Goal: Task Accomplishment & Management: Use online tool/utility

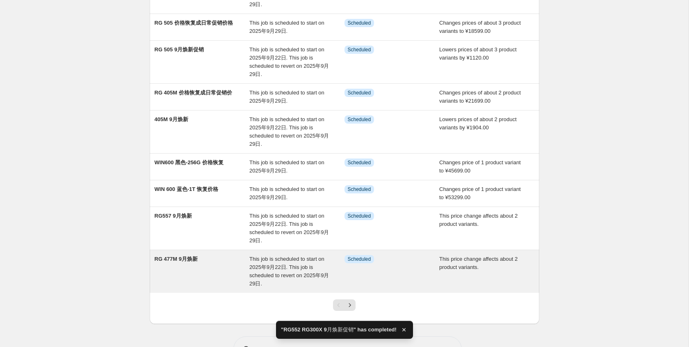
scroll to position [158, 0]
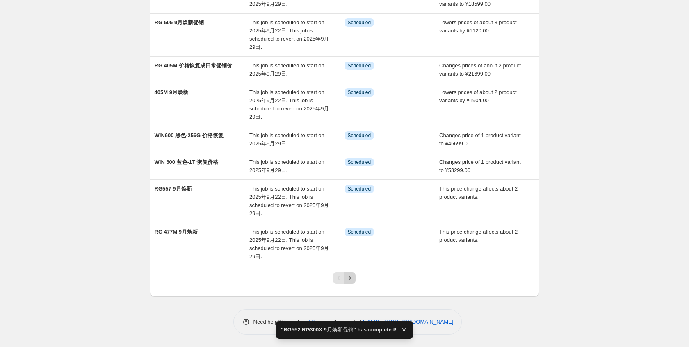
click at [347, 278] on icon "Next" at bounding box center [350, 278] width 8 height 8
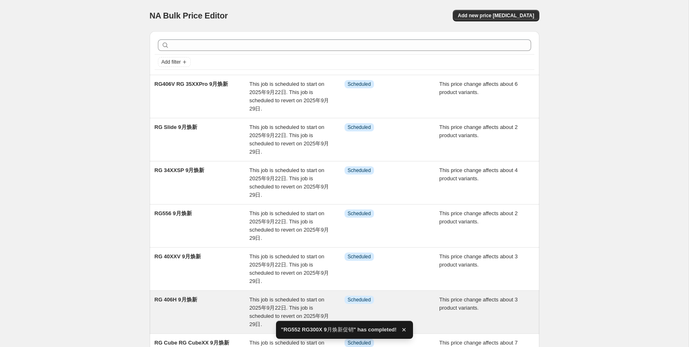
scroll to position [240, 0]
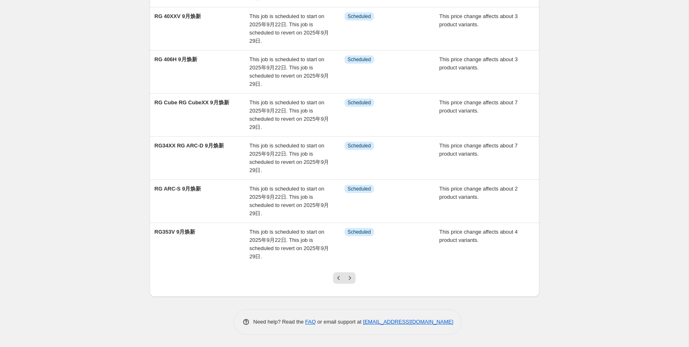
click at [356, 273] on div at bounding box center [344, 280] width 33 height 31
click at [351, 274] on icon "Next" at bounding box center [350, 278] width 8 height 8
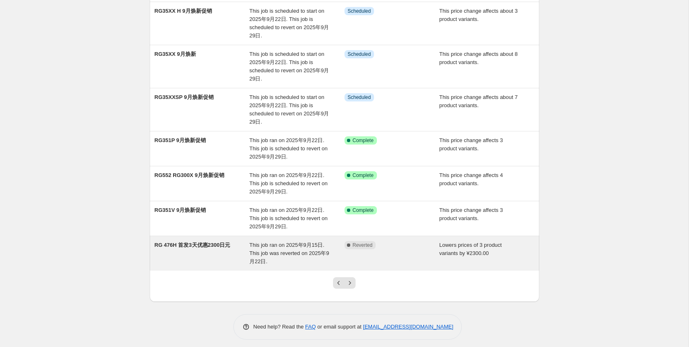
scroll to position [203, 0]
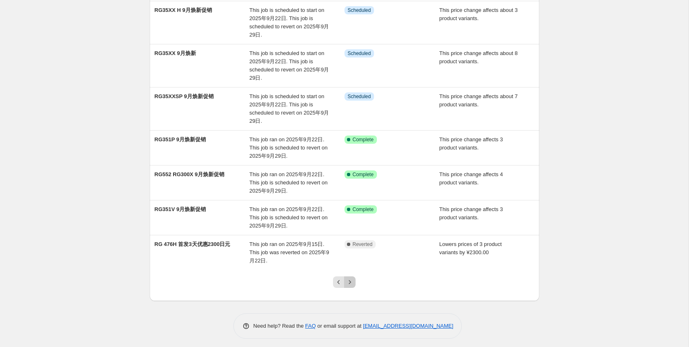
drag, startPoint x: 353, startPoint y: 280, endPoint x: 349, endPoint y: 278, distance: 5.0
click at [353, 280] on icon "Next" at bounding box center [350, 282] width 8 height 8
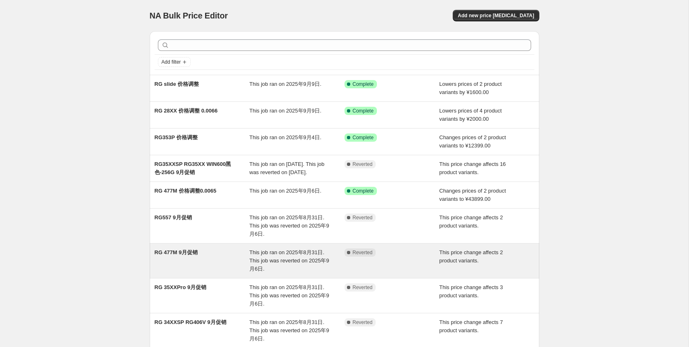
scroll to position [125, 0]
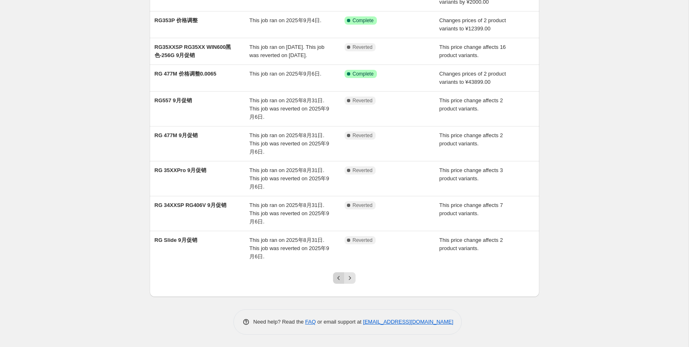
click at [337, 277] on icon "Previous" at bounding box center [339, 278] width 8 height 8
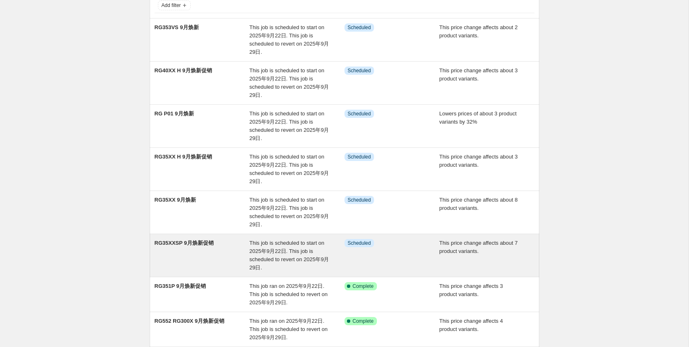
scroll to position [68, 0]
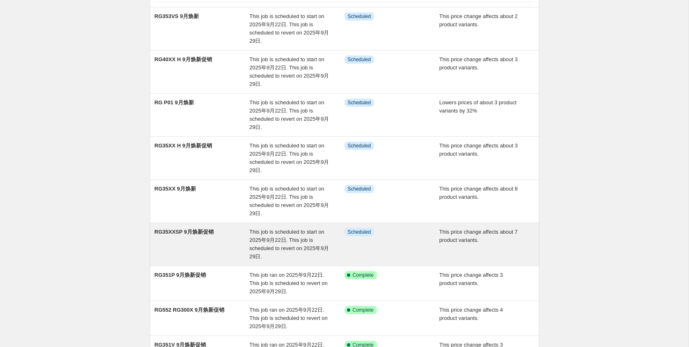
click at [333, 236] on div "This job is scheduled to start on 2025年9月22日. This job is scheduled to revert o…" at bounding box center [296, 244] width 95 height 33
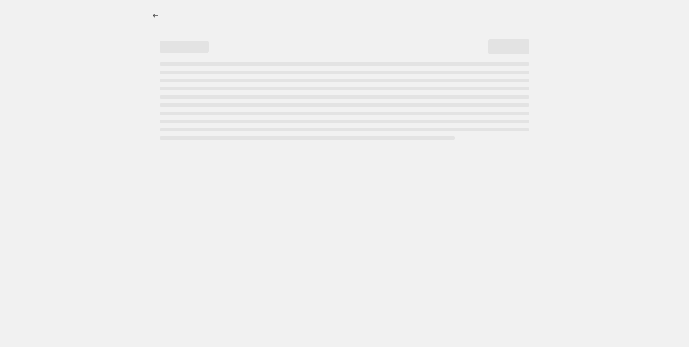
select select "pcap"
select select "no_change"
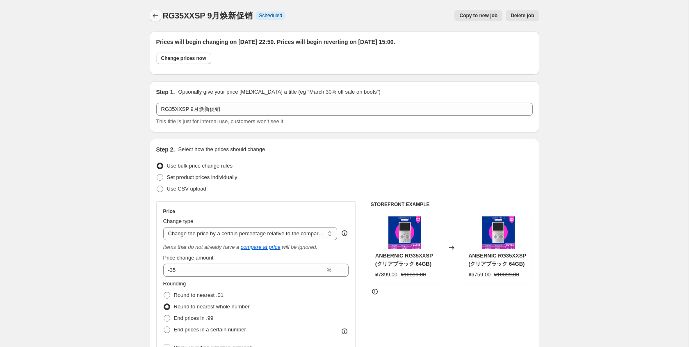
click at [157, 14] on icon "Price change jobs" at bounding box center [155, 15] width 8 height 8
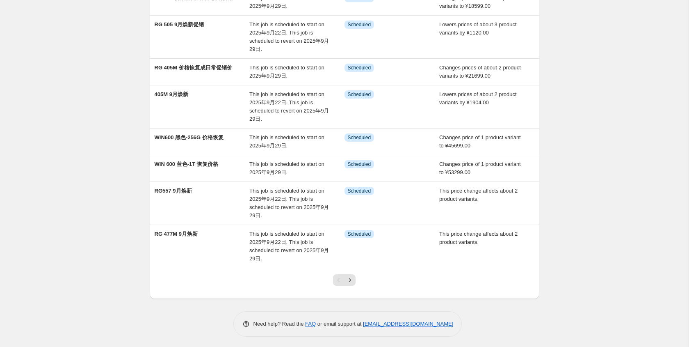
scroll to position [158, 0]
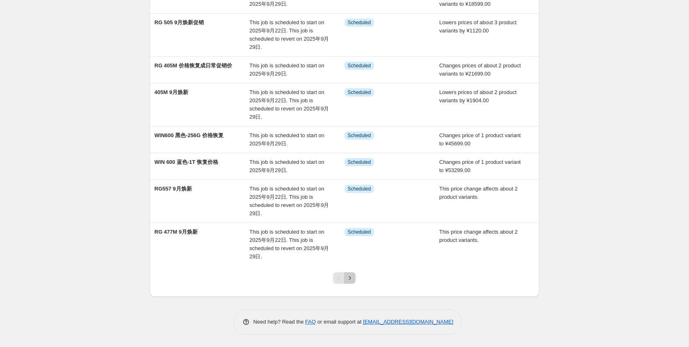
drag, startPoint x: 349, startPoint y: 275, endPoint x: 348, endPoint y: 259, distance: 16.0
click at [349, 275] on icon "Next" at bounding box center [350, 278] width 8 height 8
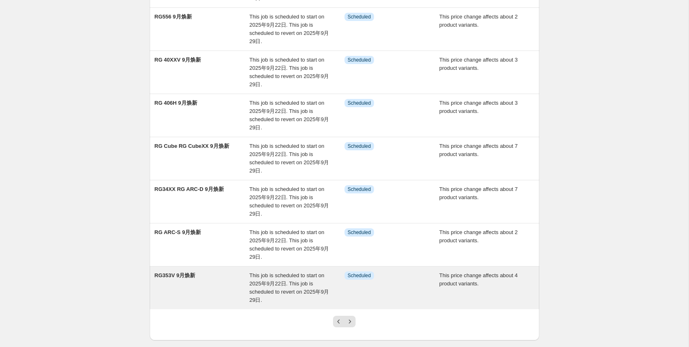
scroll to position [240, 0]
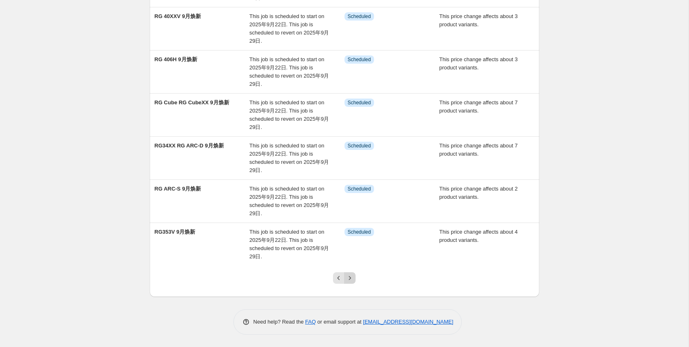
click at [347, 272] on button "Next" at bounding box center [349, 277] width 11 height 11
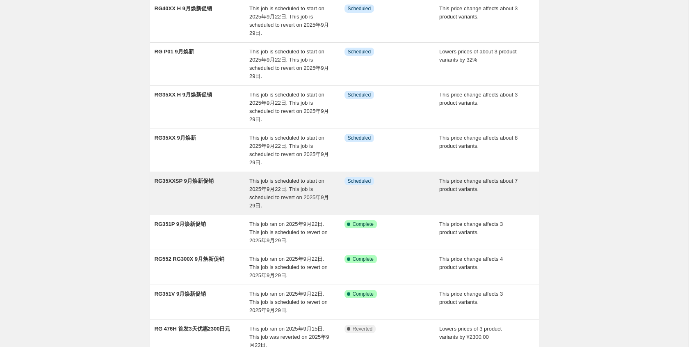
scroll to position [0, 0]
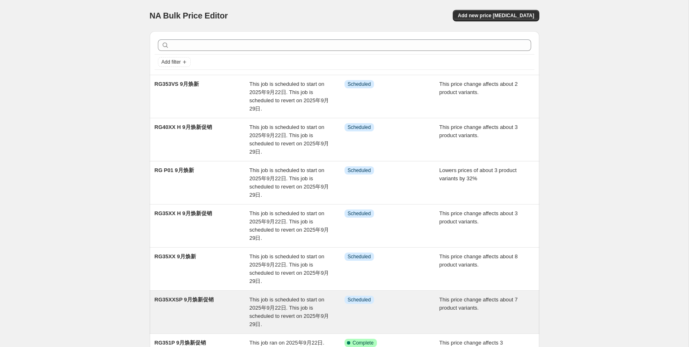
click at [197, 308] on div "RG35XXSP 9月焕新促销" at bounding box center [202, 311] width 95 height 33
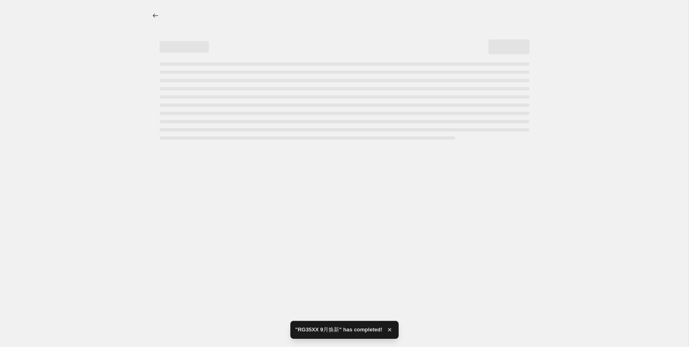
select select "percentage"
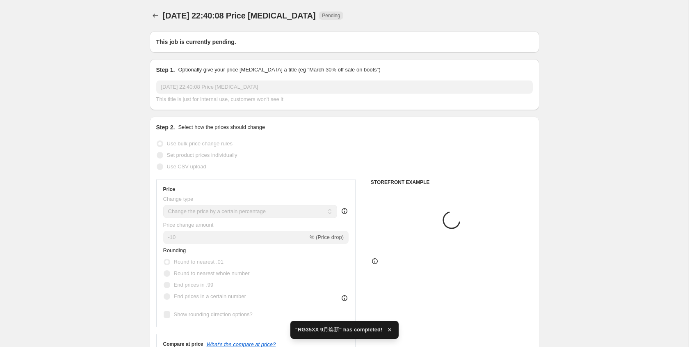
type input "RG35XXSP 9月焕新促销"
select select "pcap"
radio input "false"
radio input "true"
select select "no_change"
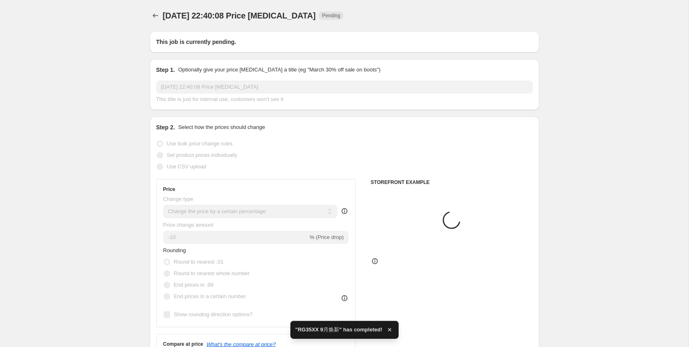
radio input "false"
radio input "true"
radio input "false"
radio input "true"
checkbox input "true"
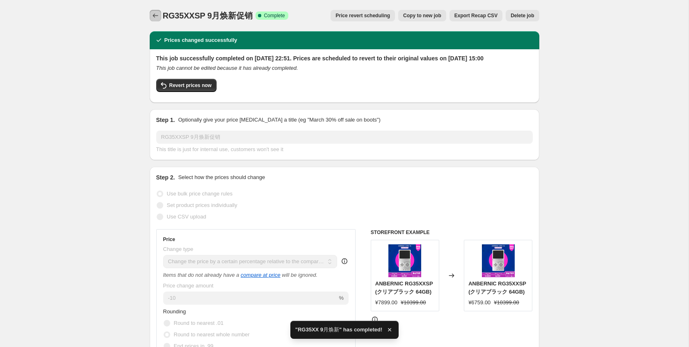
click at [151, 14] on icon "Price change jobs" at bounding box center [155, 15] width 8 height 8
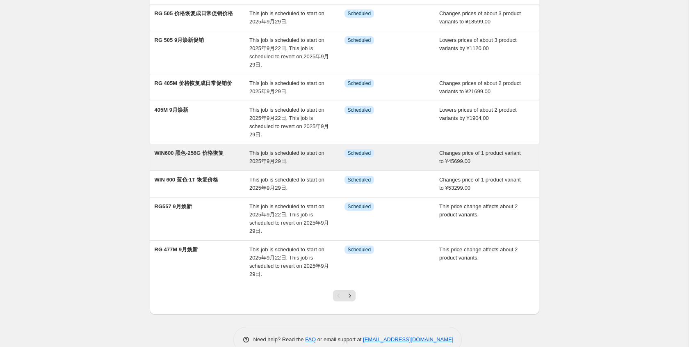
scroll to position [135, 0]
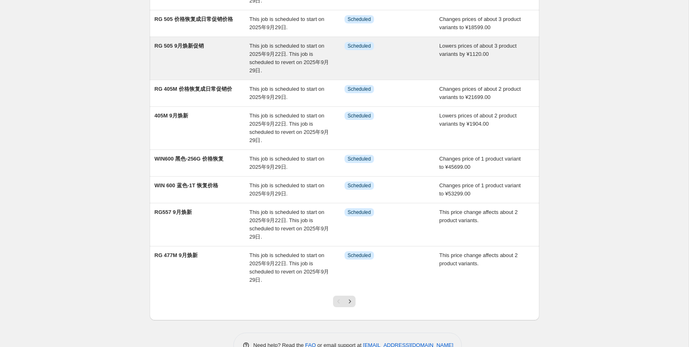
click at [273, 73] on div "This job is scheduled to start on 2025年9月22日. This job is scheduled to revert o…" at bounding box center [296, 58] width 95 height 33
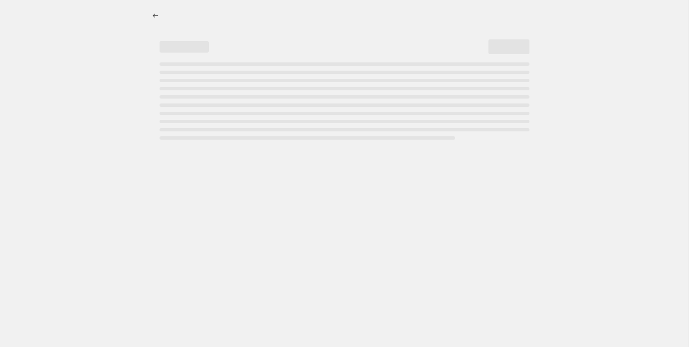
select select "by"
select select "no_change"
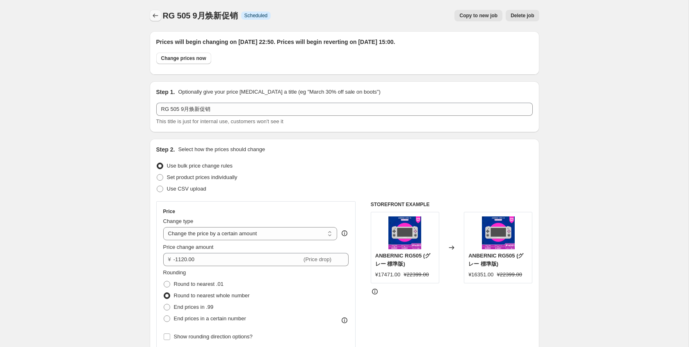
click at [160, 16] on button "Price change jobs" at bounding box center [155, 15] width 11 height 11
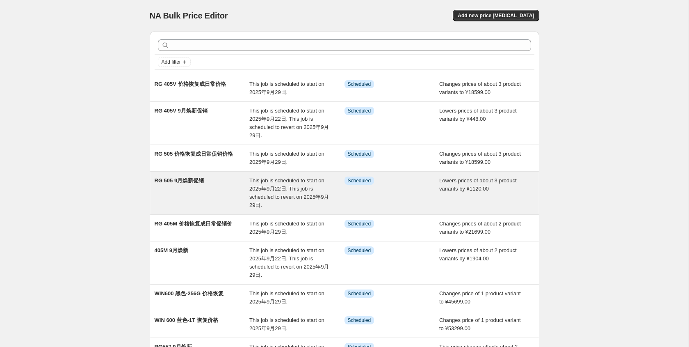
scroll to position [158, 0]
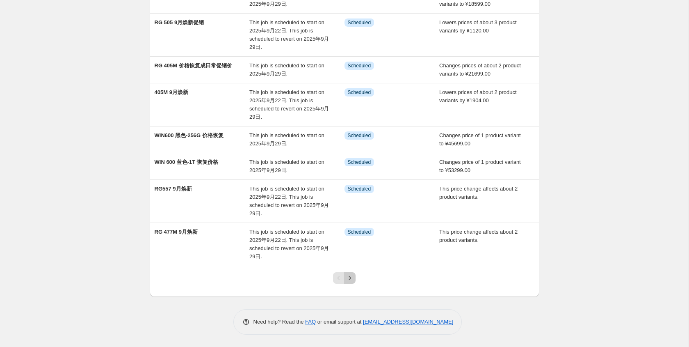
drag, startPoint x: 353, startPoint y: 278, endPoint x: 350, endPoint y: 269, distance: 8.7
click at [353, 277] on icon "Next" at bounding box center [350, 278] width 8 height 8
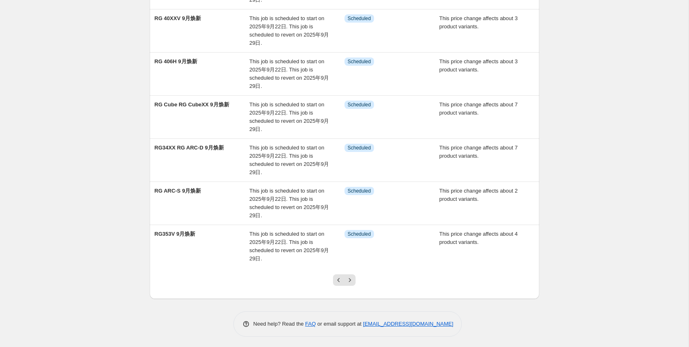
scroll to position [240, 0]
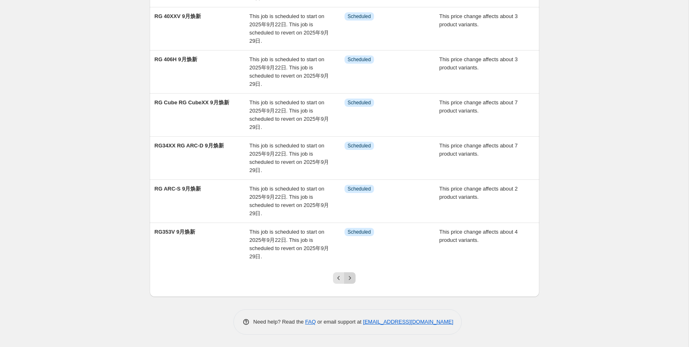
click at [352, 279] on icon "Next" at bounding box center [350, 278] width 8 height 8
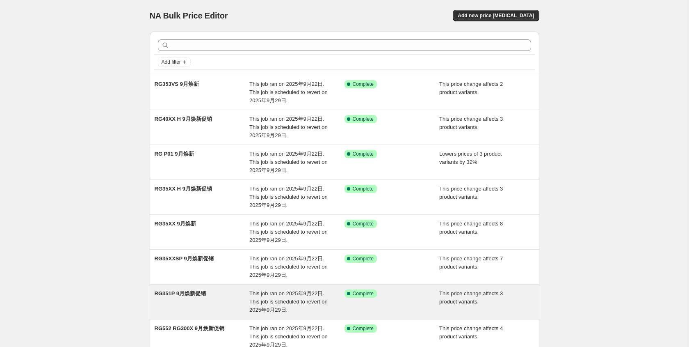
scroll to position [158, 0]
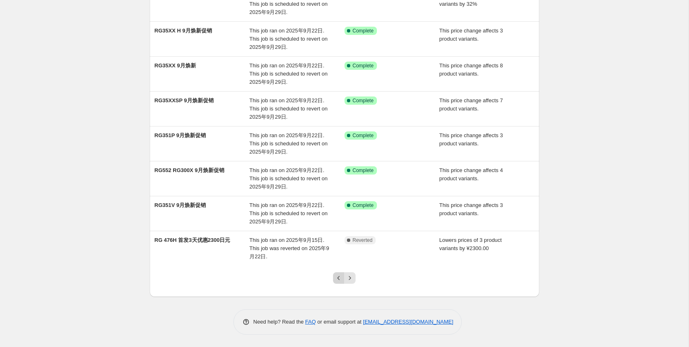
click at [335, 280] on icon "Previous" at bounding box center [339, 278] width 8 height 8
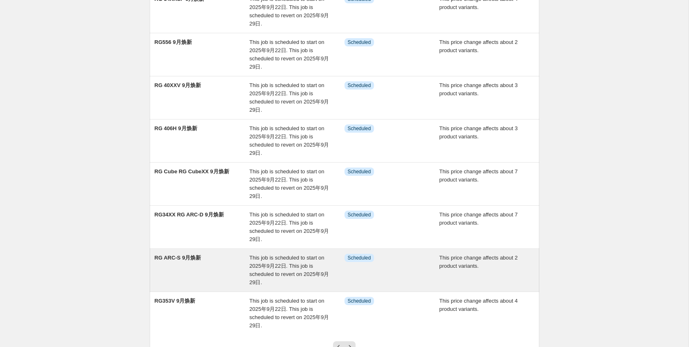
scroll to position [240, 0]
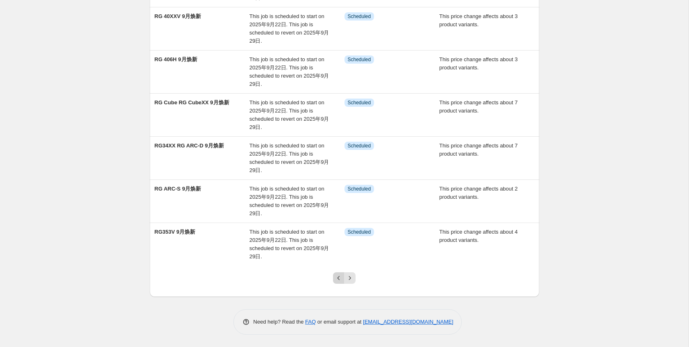
click at [340, 277] on icon "Previous" at bounding box center [339, 278] width 8 height 8
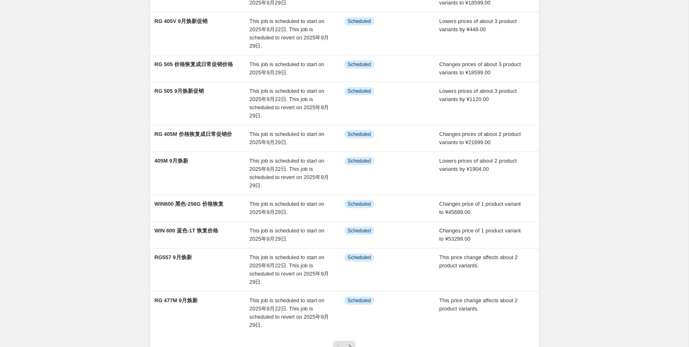
scroll to position [158, 0]
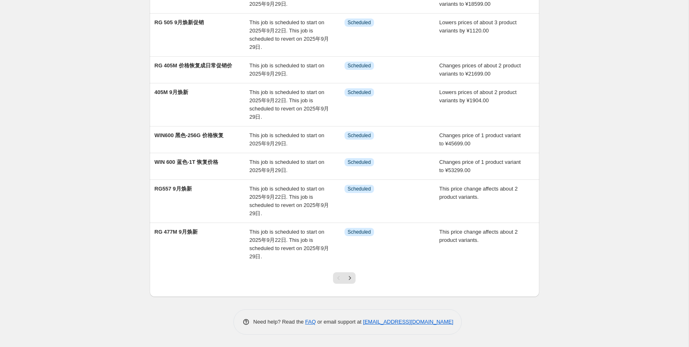
click at [347, 274] on icon "Next" at bounding box center [350, 278] width 8 height 8
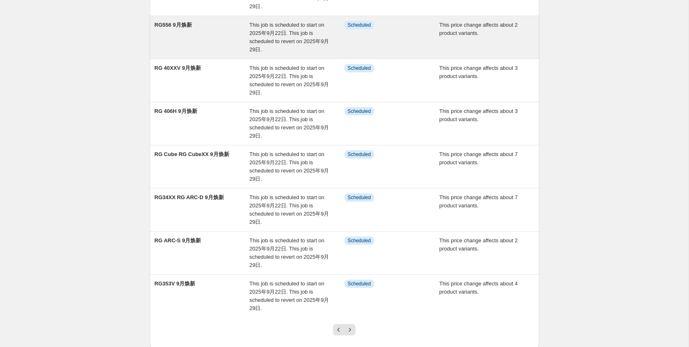
scroll to position [240, 0]
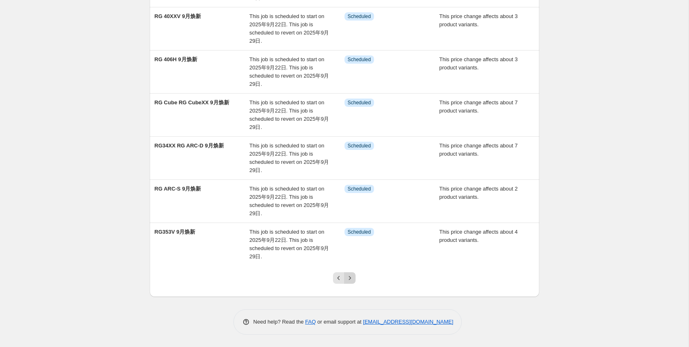
click at [350, 278] on icon "Next" at bounding box center [350, 278] width 8 height 8
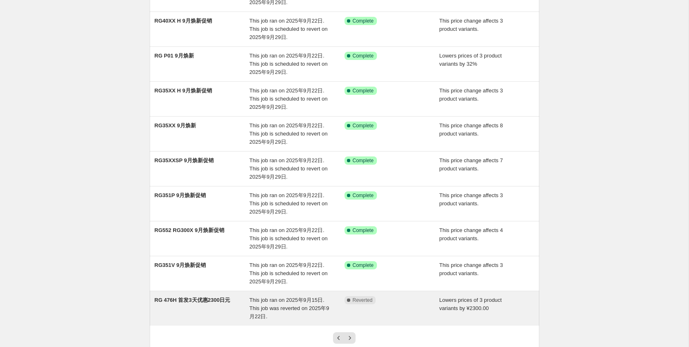
scroll to position [158, 0]
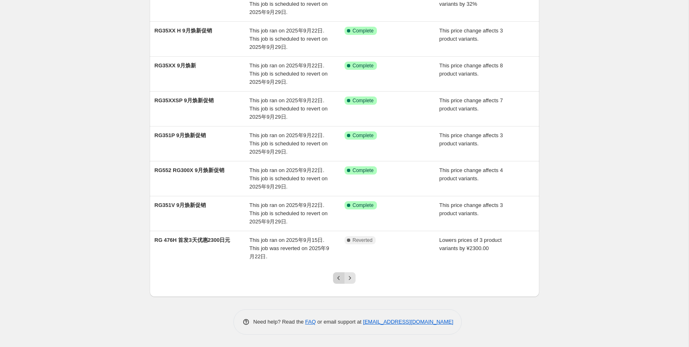
click at [342, 279] on icon "Previous" at bounding box center [339, 278] width 8 height 8
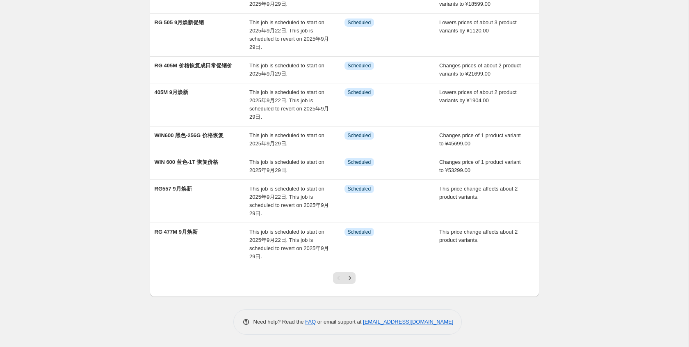
click at [350, 279] on icon "Next" at bounding box center [350, 278] width 8 height 8
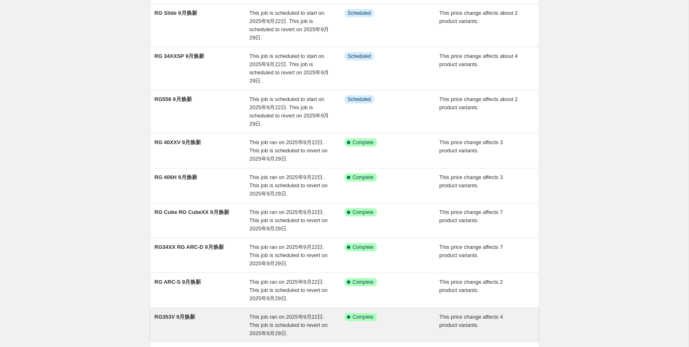
scroll to position [191, 0]
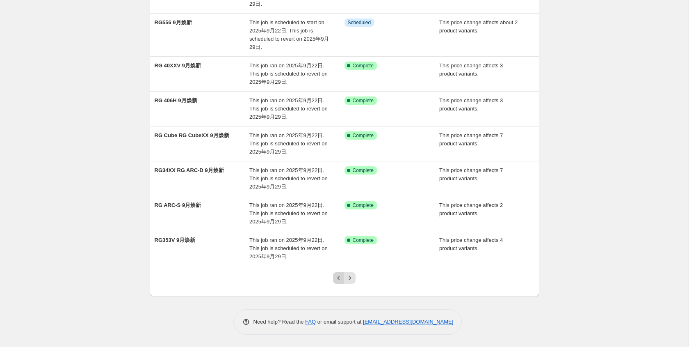
click at [336, 278] on icon "Previous" at bounding box center [339, 278] width 8 height 8
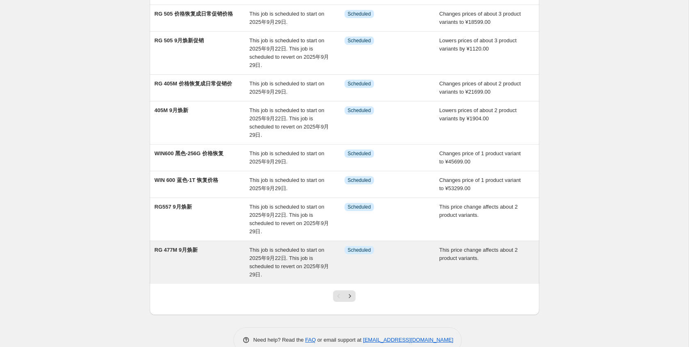
scroll to position [158, 0]
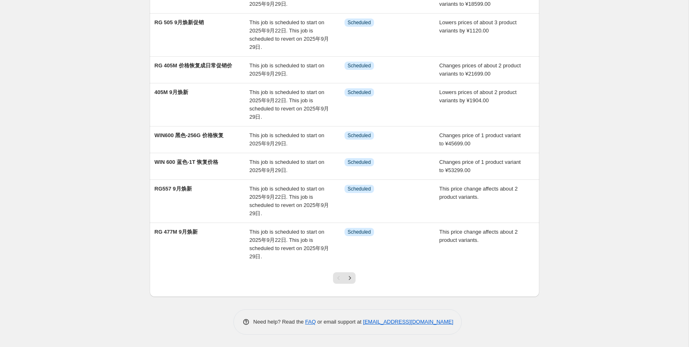
click at [353, 274] on icon "Next" at bounding box center [350, 278] width 8 height 8
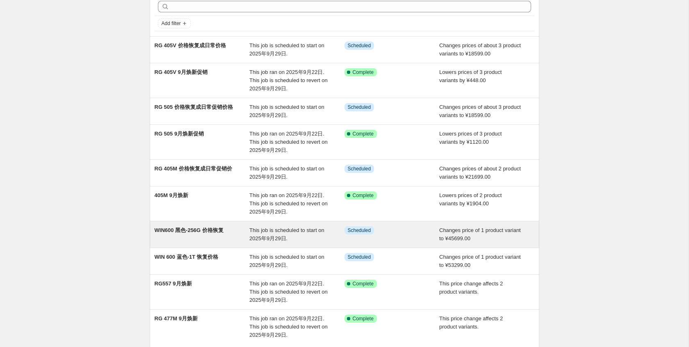
scroll to position [117, 0]
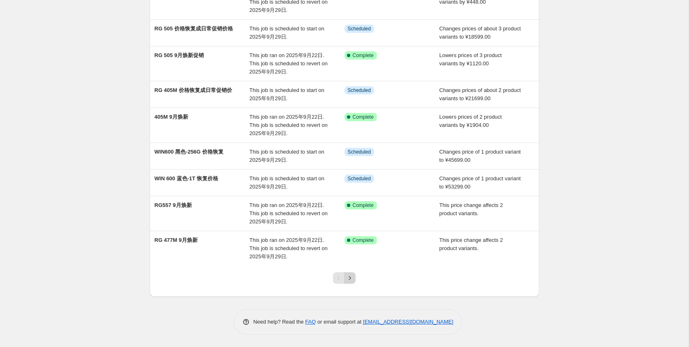
click at [351, 281] on icon "Next" at bounding box center [350, 278] width 8 height 8
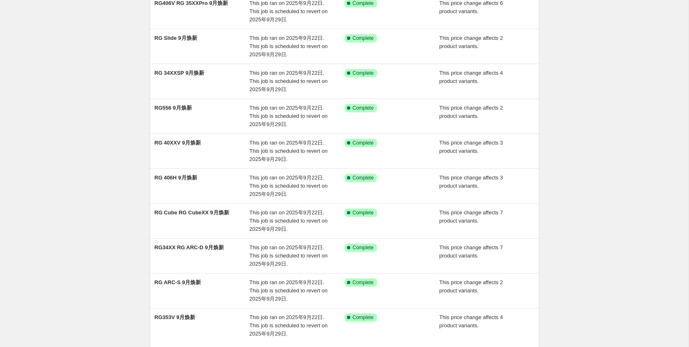
scroll to position [158, 0]
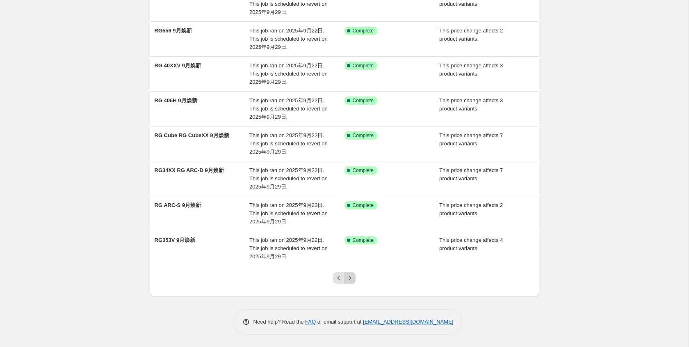
click at [348, 274] on icon "Next" at bounding box center [350, 278] width 8 height 8
